Goal: Find specific page/section: Find specific page/section

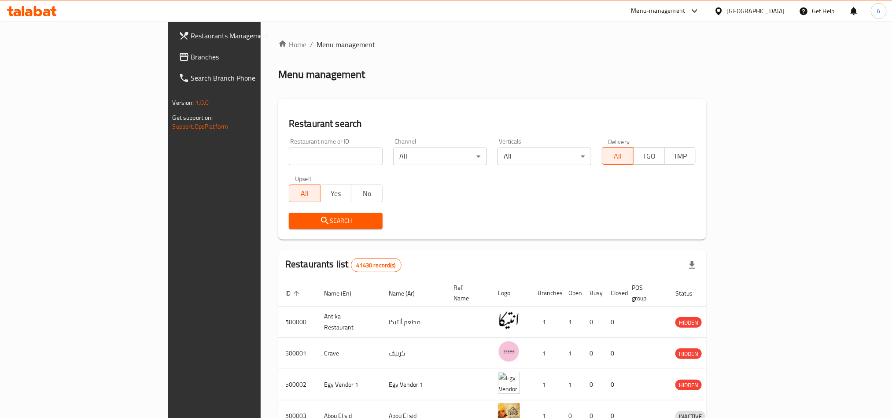
click at [289, 154] on input "search" at bounding box center [336, 156] width 94 height 18
paste input "502330"
type input "502330"
click at [296, 222] on span "Search" at bounding box center [336, 220] width 80 height 11
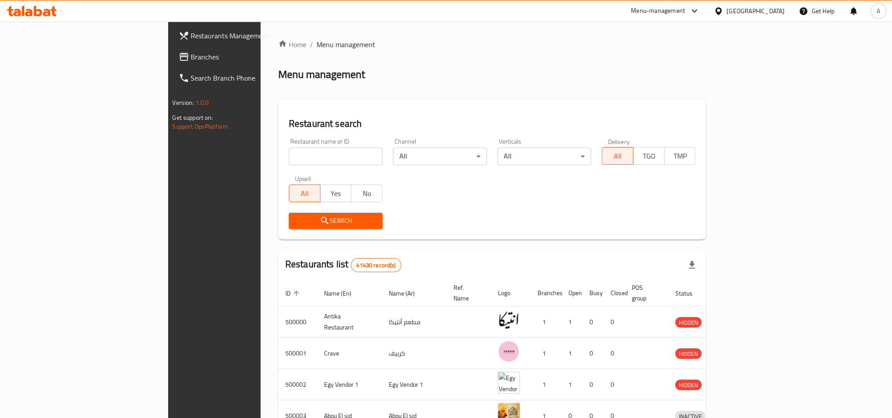
paste input "502330"
click at [289, 152] on input "502330" at bounding box center [336, 156] width 94 height 18
type input "502330"
click at [296, 225] on span "Search" at bounding box center [336, 220] width 80 height 11
